Goal: Task Accomplishment & Management: Complete application form

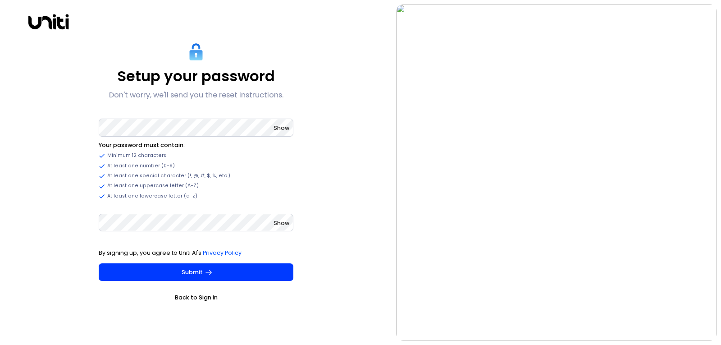
click at [283, 129] on span "Show" at bounding box center [281, 128] width 16 height 8
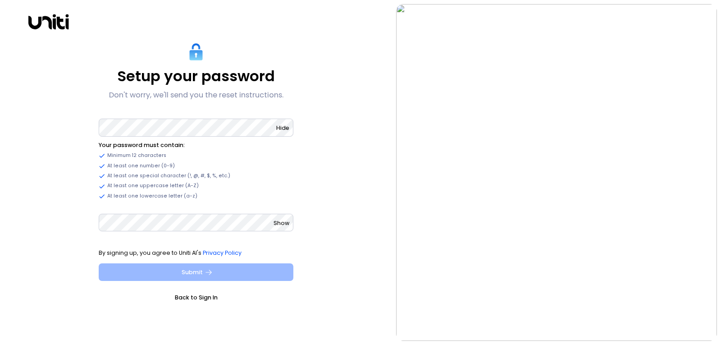
click at [183, 264] on button "Submit" at bounding box center [196, 272] width 195 height 18
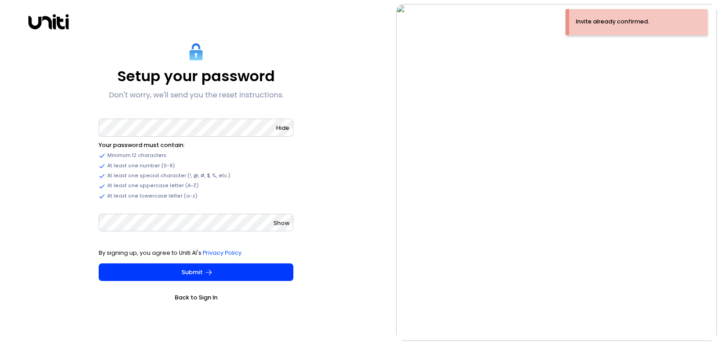
click at [203, 301] on link "Back to Sign In" at bounding box center [196, 297] width 195 height 9
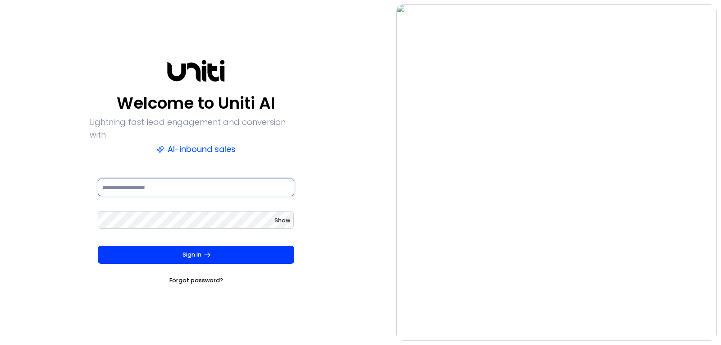
click at [160, 178] on input at bounding box center [196, 187] width 196 height 18
type input "**********"
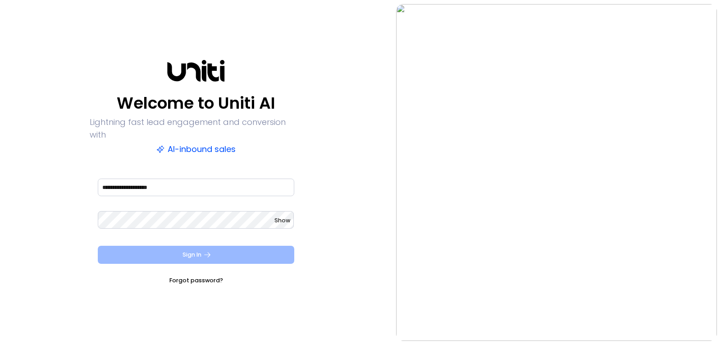
click at [137, 252] on button "Sign In" at bounding box center [196, 255] width 196 height 18
